Goal: Find specific page/section: Find specific page/section

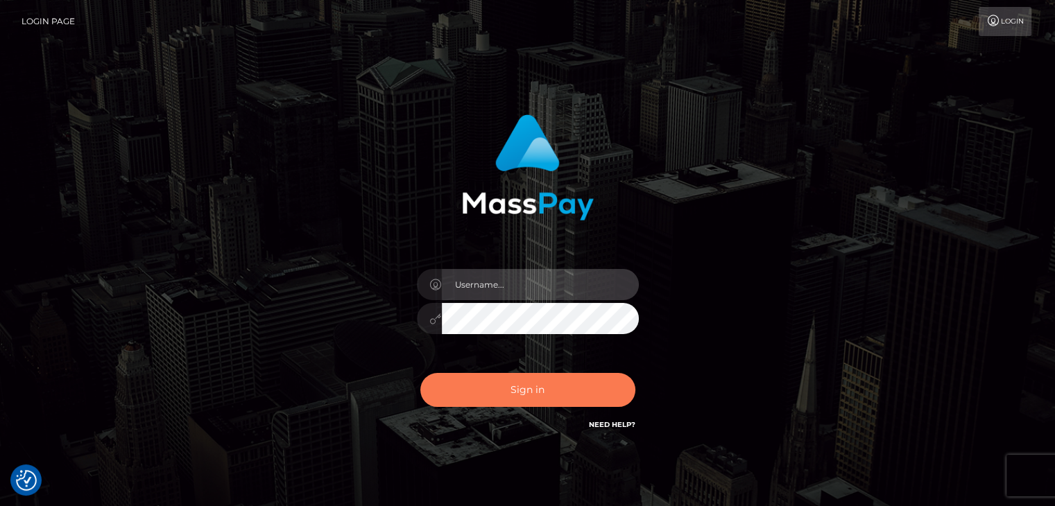
type input "rokhaya.sika"
click at [505, 396] on button "Sign in" at bounding box center [527, 390] width 215 height 34
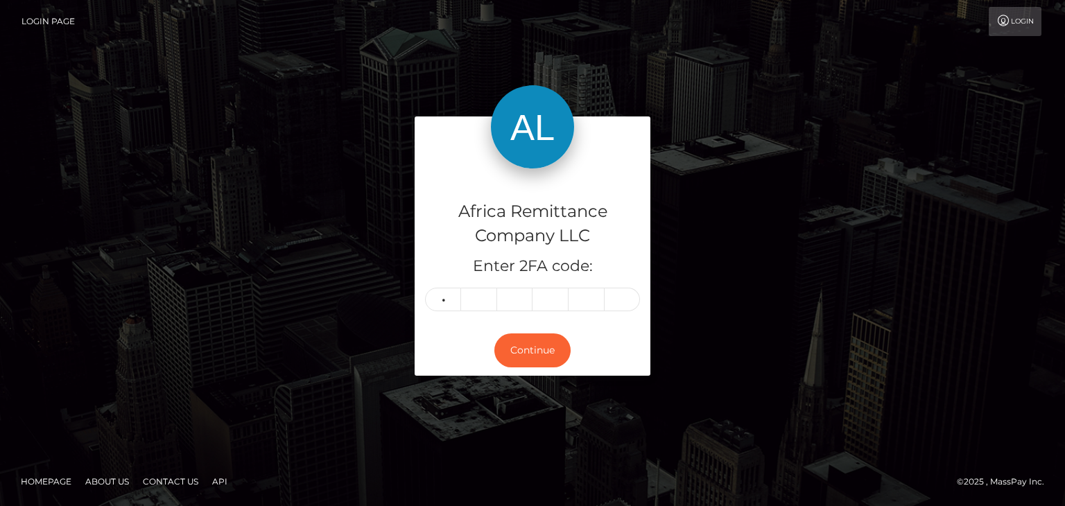
type input "4"
type input "1"
type input "4"
type input "2"
type input "5"
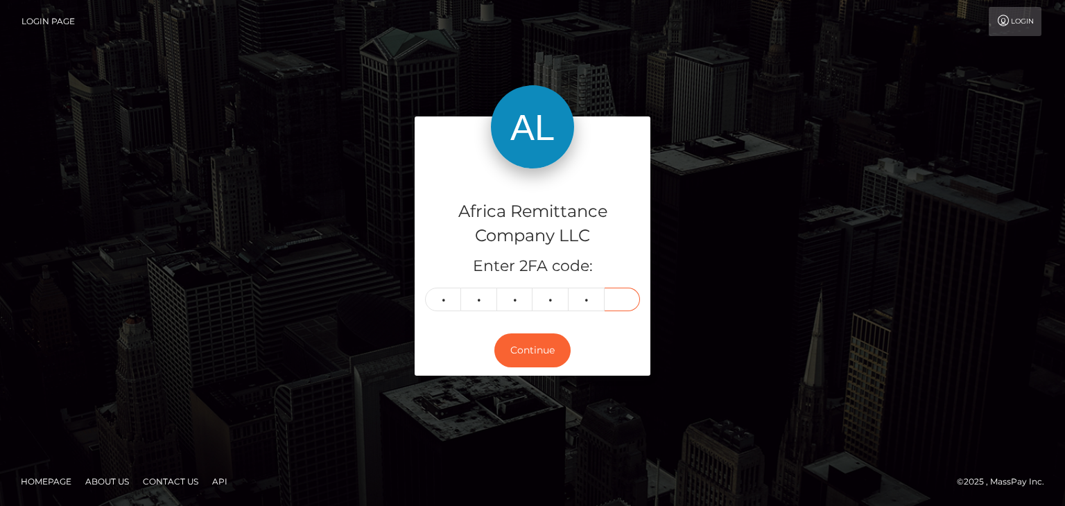
type input "4"
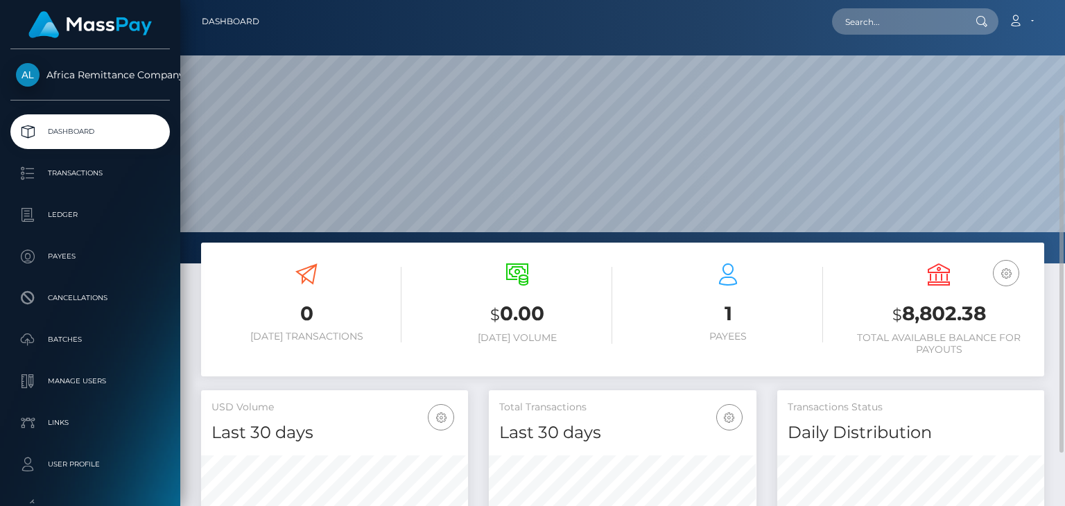
scroll to position [252, 0]
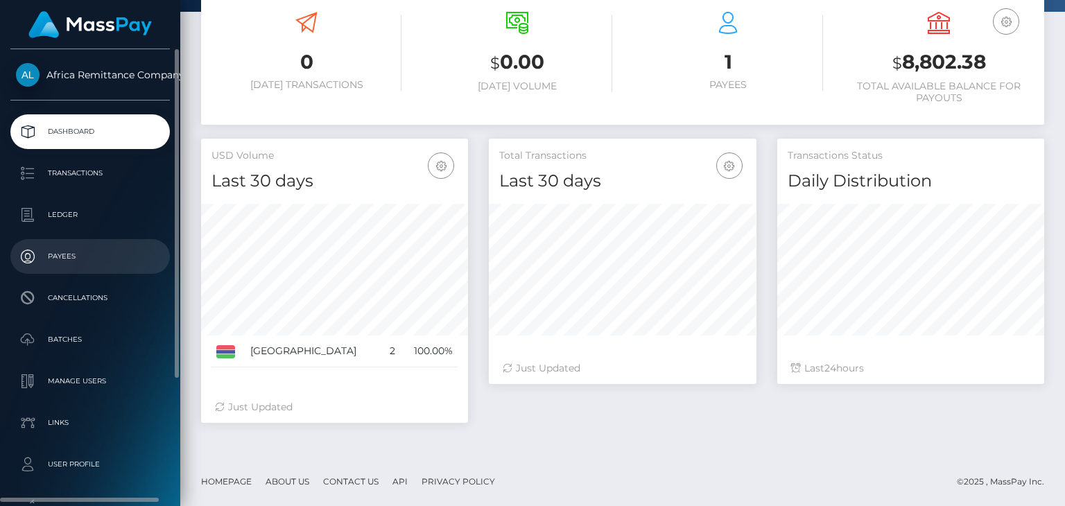
click at [78, 261] on p "Payees" at bounding box center [90, 256] width 148 height 21
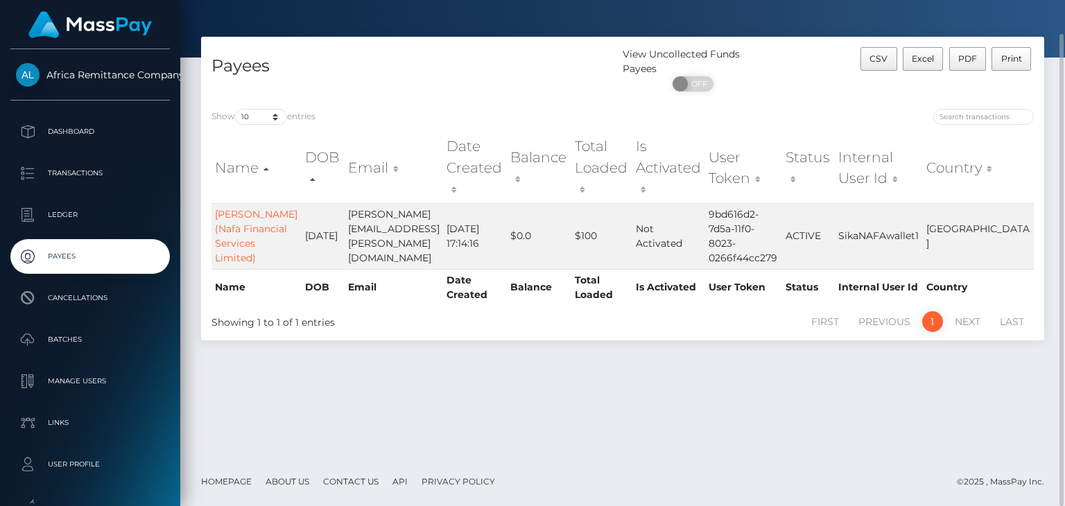
scroll to position [36, 0]
click at [225, 210] on link "Halimatou Jallow (Nafa Financial Services Limited)" at bounding box center [256, 236] width 83 height 56
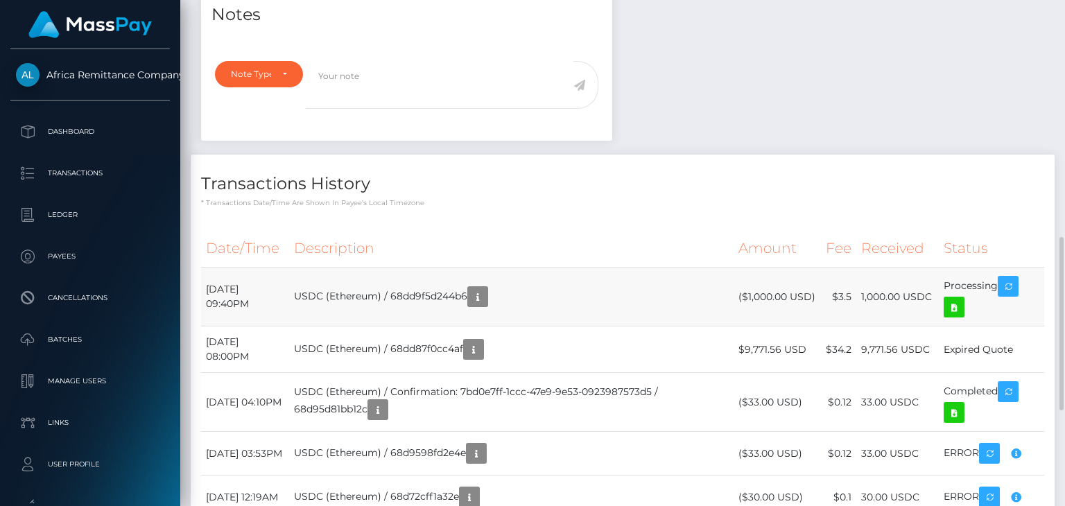
scroll to position [763, 0]
